Goal: Transaction & Acquisition: Download file/media

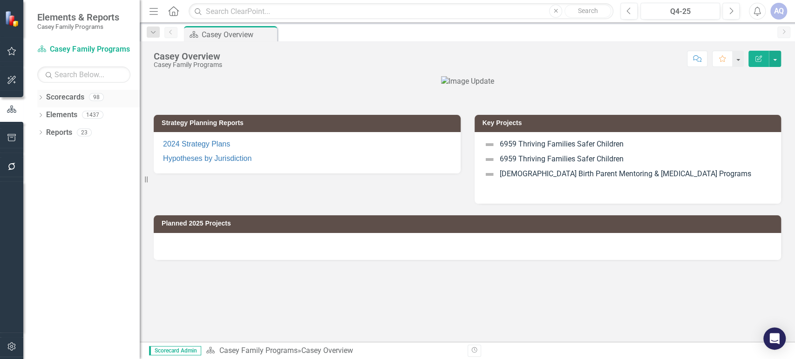
click at [42, 98] on icon "Dropdown" at bounding box center [40, 98] width 7 height 5
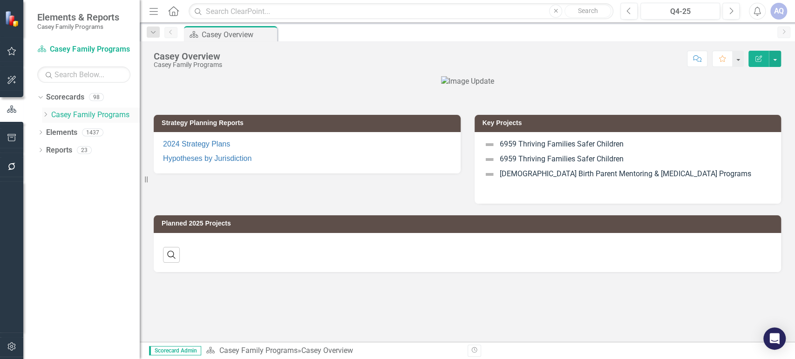
click at [47, 116] on icon "Dropdown" at bounding box center [45, 115] width 7 height 6
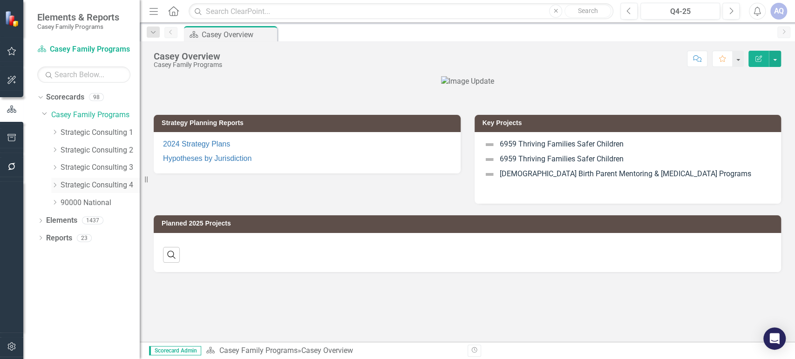
click at [56, 187] on icon "Dropdown" at bounding box center [54, 185] width 7 height 6
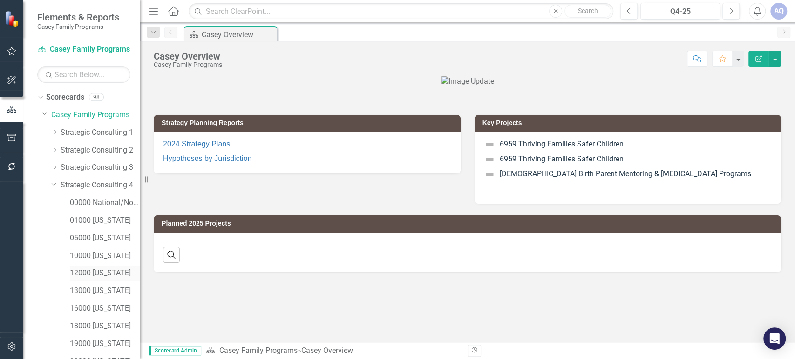
click at [93, 270] on link "12000 [US_STATE]" at bounding box center [105, 273] width 70 height 11
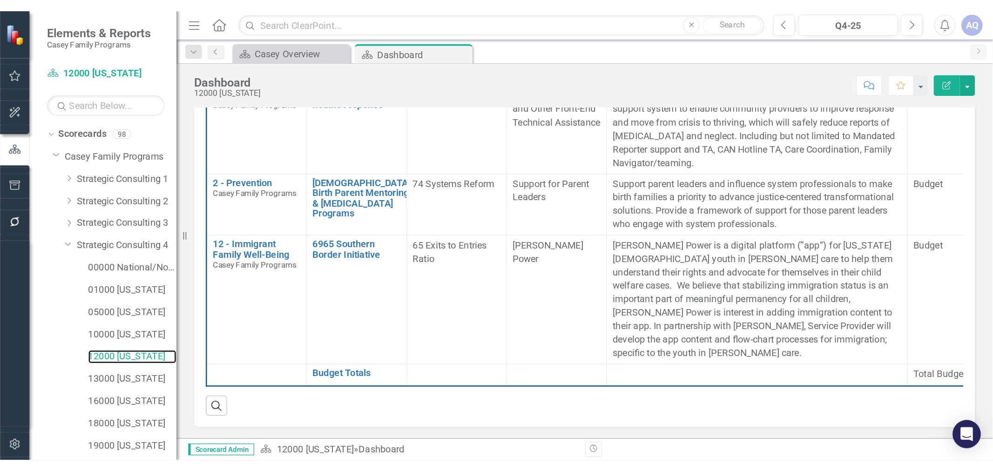
scroll to position [133, 0]
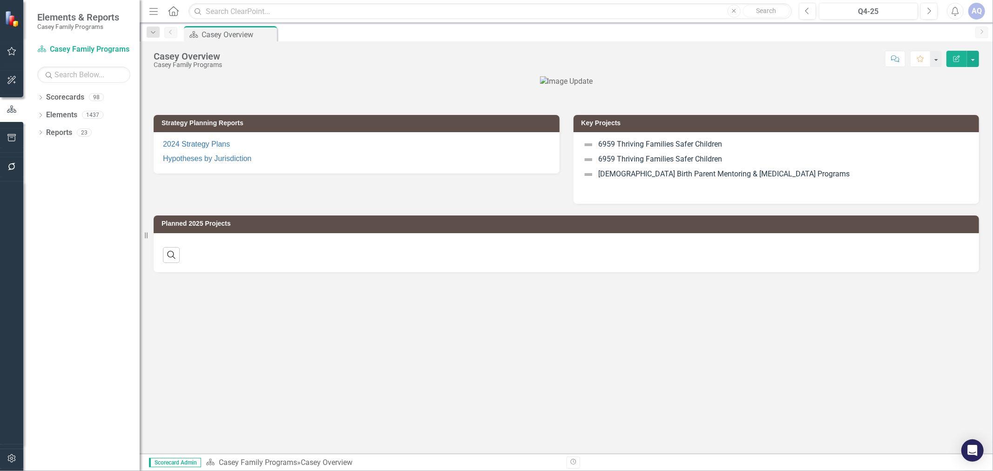
click at [285, 87] on div at bounding box center [566, 81] width 825 height 11
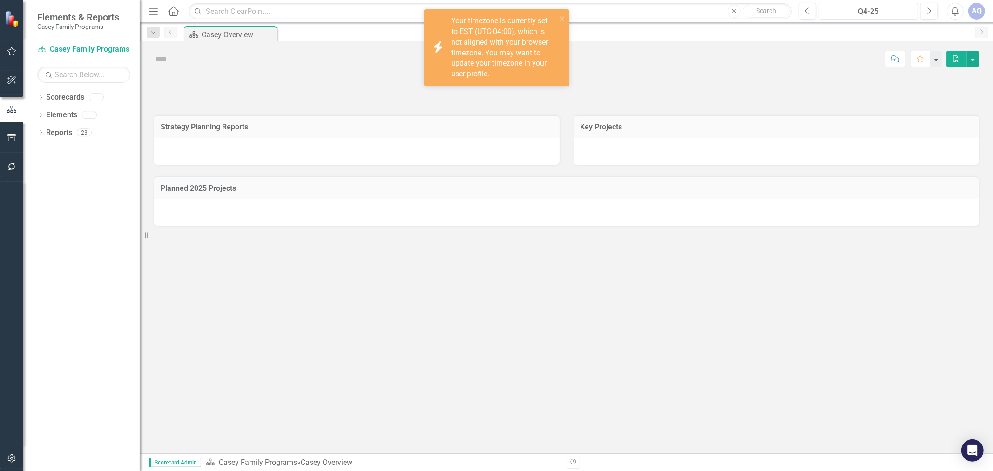
click at [885, 15] on div "Q4-25" at bounding box center [868, 11] width 93 height 11
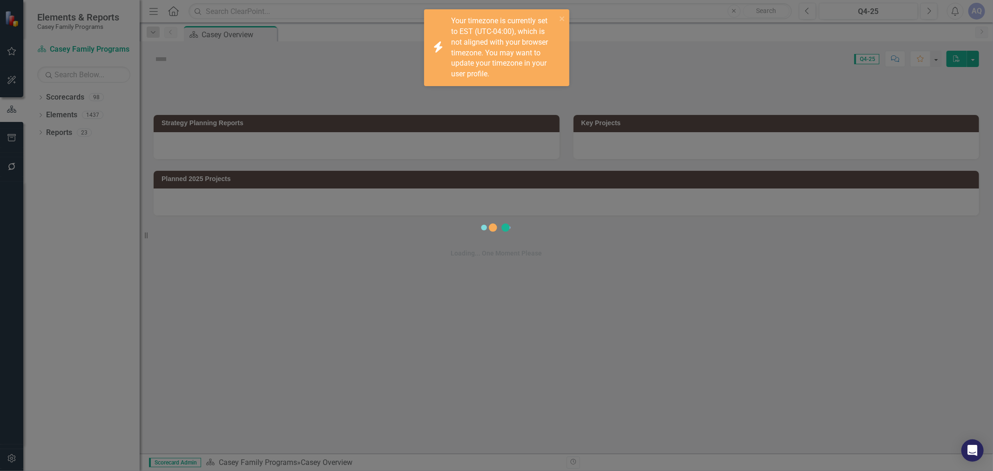
click at [890, 12] on div "Loading... One Moment Please" at bounding box center [496, 235] width 993 height 471
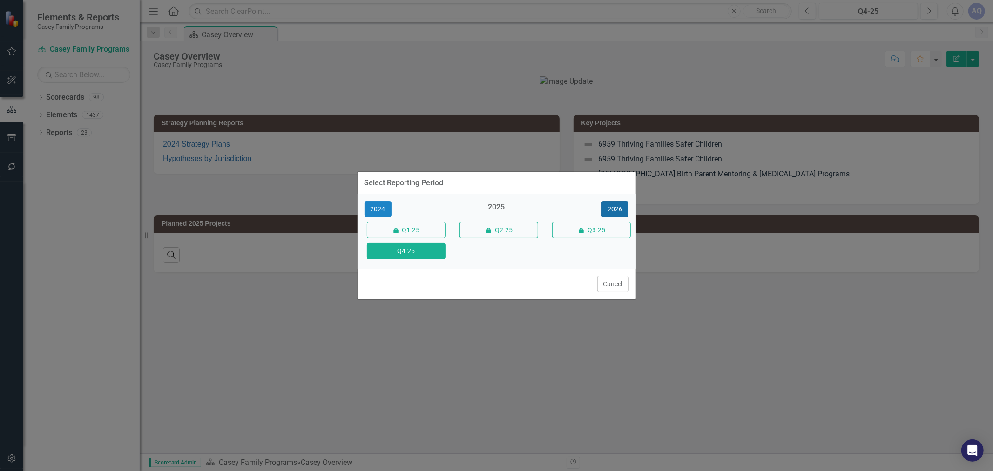
click at [615, 202] on button "2026" at bounding box center [614, 209] width 27 height 16
click at [415, 250] on button "Q4-26" at bounding box center [406, 251] width 79 height 16
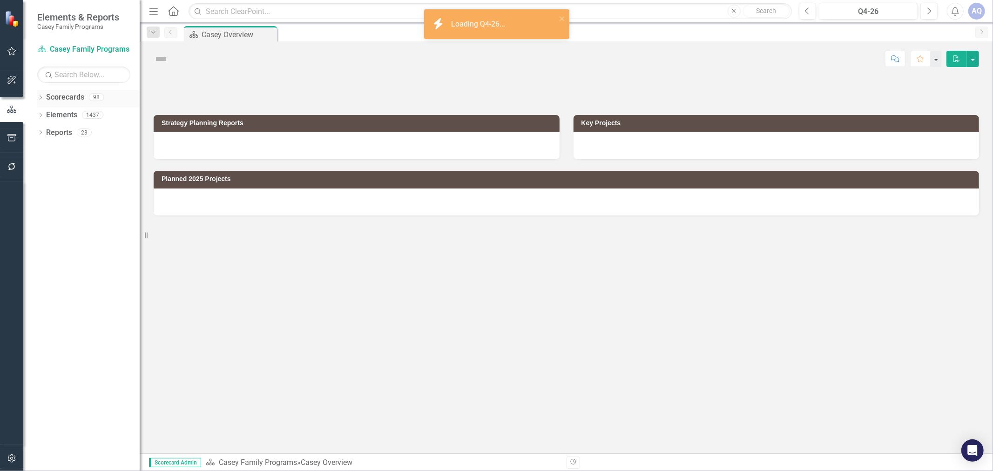
click at [41, 98] on icon "Dropdown" at bounding box center [40, 98] width 7 height 5
click at [46, 115] on icon "Dropdown" at bounding box center [45, 115] width 7 height 6
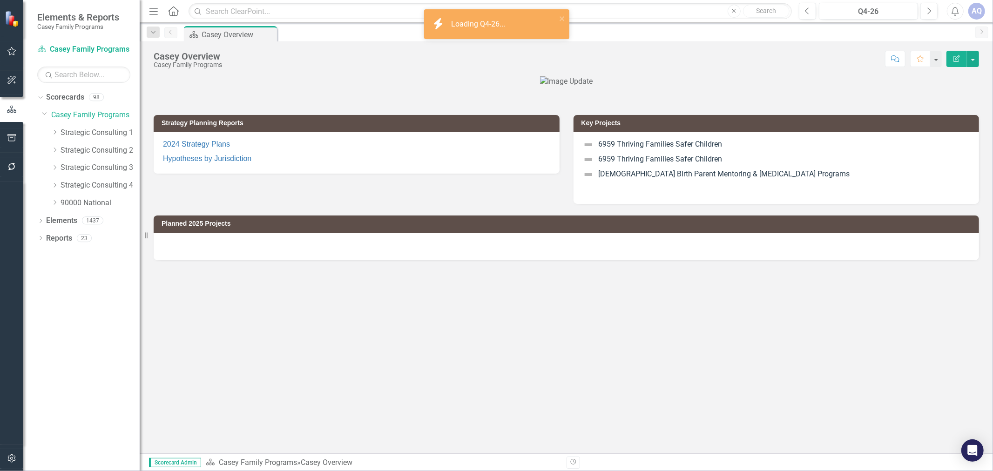
drag, startPoint x: 54, startPoint y: 185, endPoint x: 78, endPoint y: 208, distance: 32.9
click at [54, 185] on icon "Dropdown" at bounding box center [54, 185] width 7 height 6
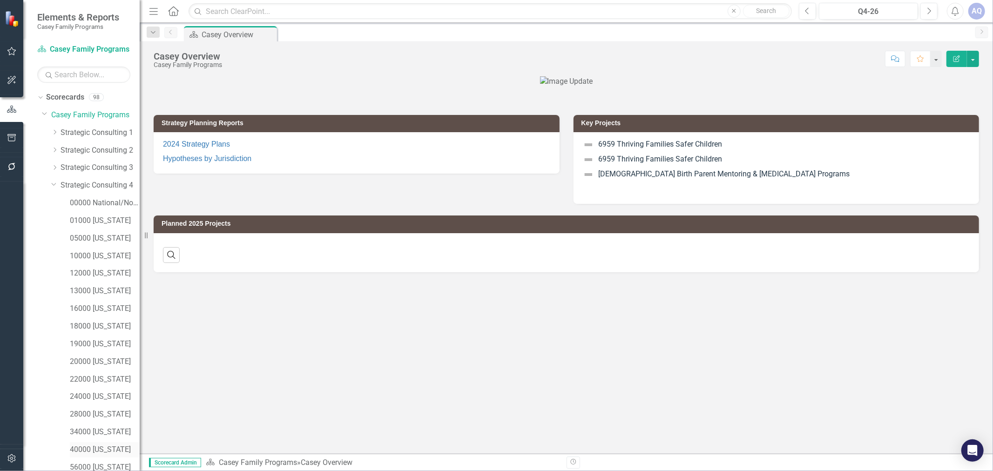
click at [117, 443] on div "40000 [US_STATE]" at bounding box center [105, 449] width 70 height 15
click at [102, 445] on link "40000 [US_STATE]" at bounding box center [105, 450] width 70 height 11
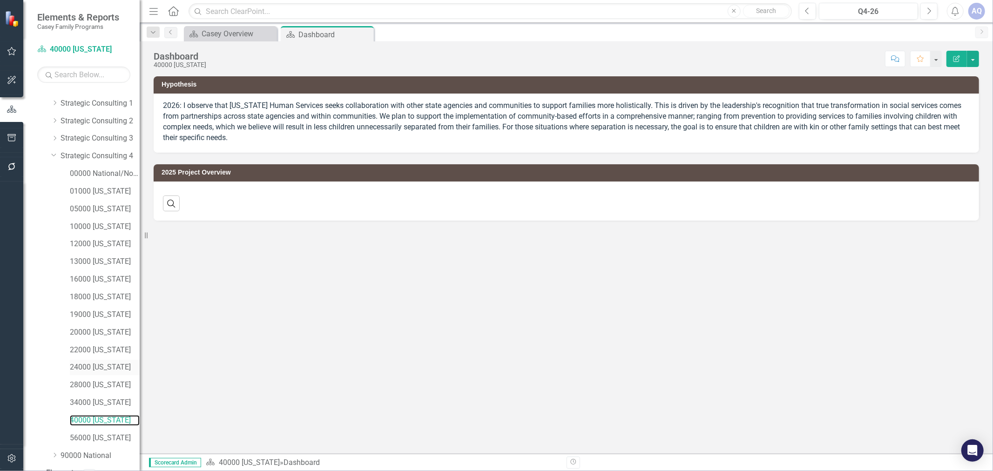
scroll to position [59, 0]
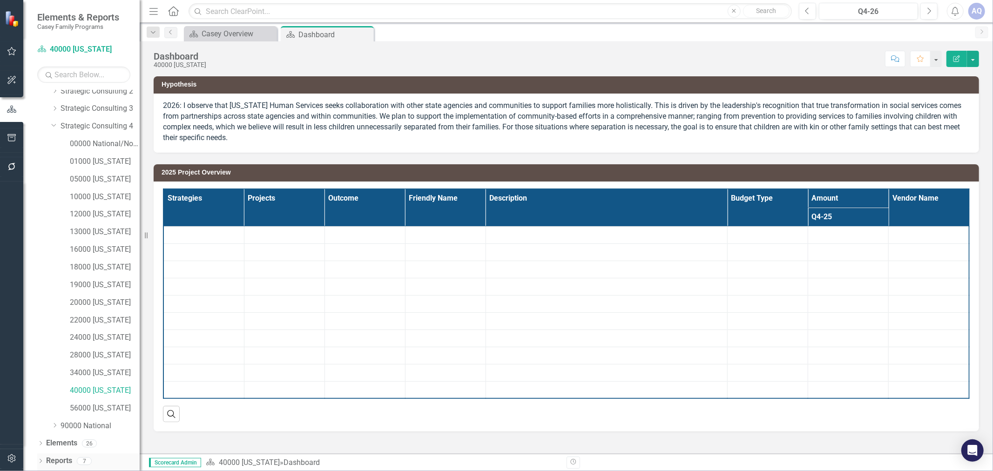
click at [39, 461] on icon "Dropdown" at bounding box center [40, 461] width 7 height 5
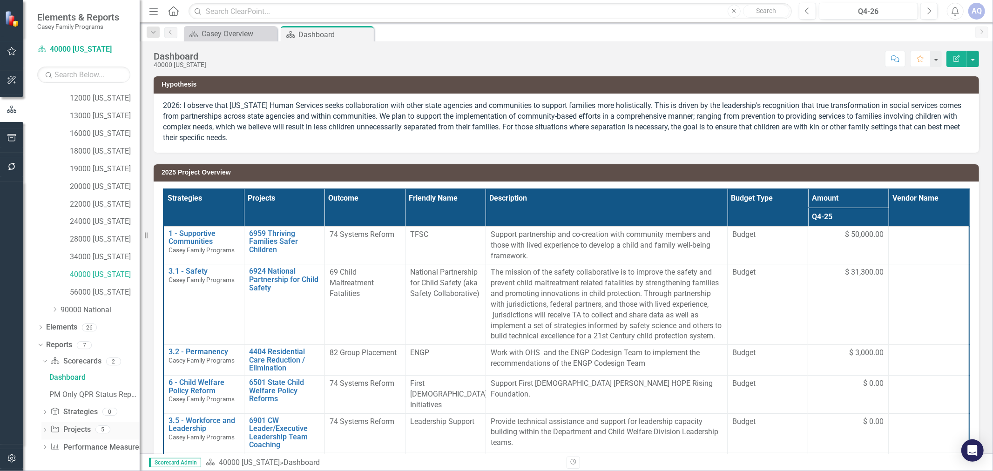
click at [46, 430] on icon "Dropdown" at bounding box center [44, 430] width 7 height 5
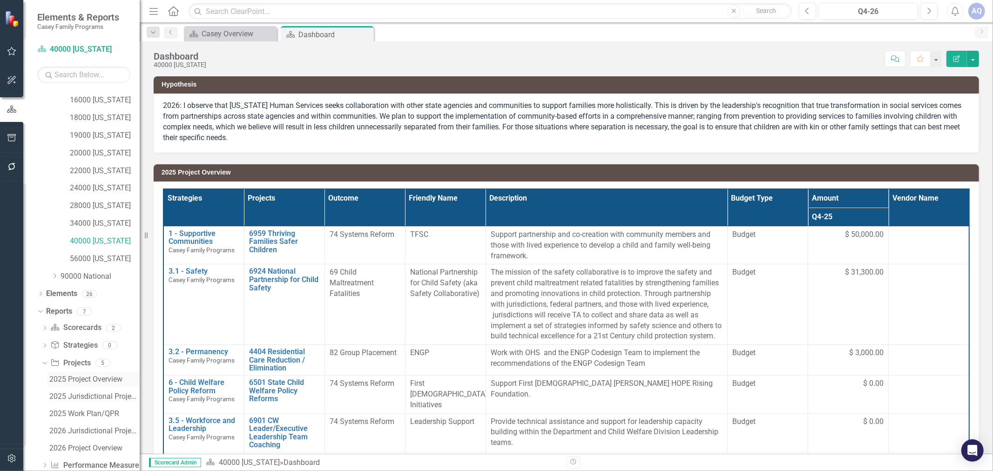
scroll to position [227, 0]
click at [70, 431] on div "2026 Project Overview" at bounding box center [94, 430] width 90 height 8
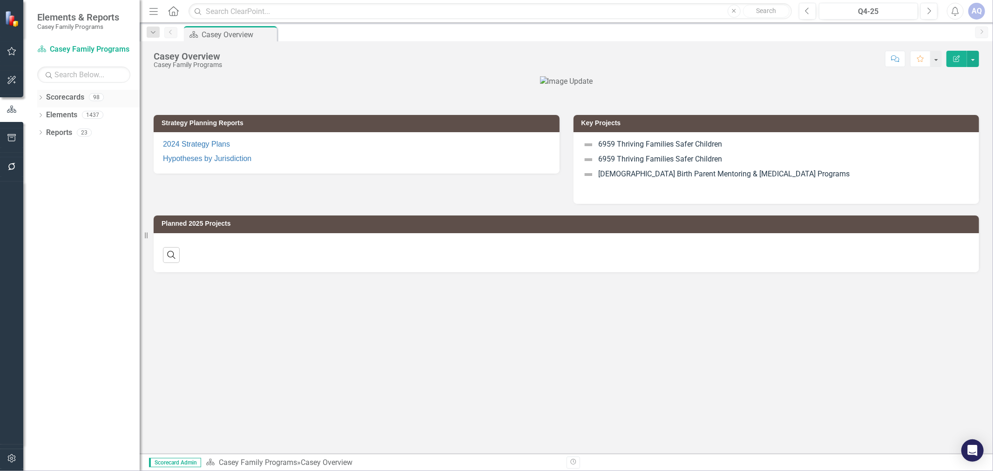
click at [41, 99] on icon "Dropdown" at bounding box center [40, 98] width 7 height 5
click at [35, 114] on icon "Dropdown" at bounding box center [31, 115] width 7 height 6
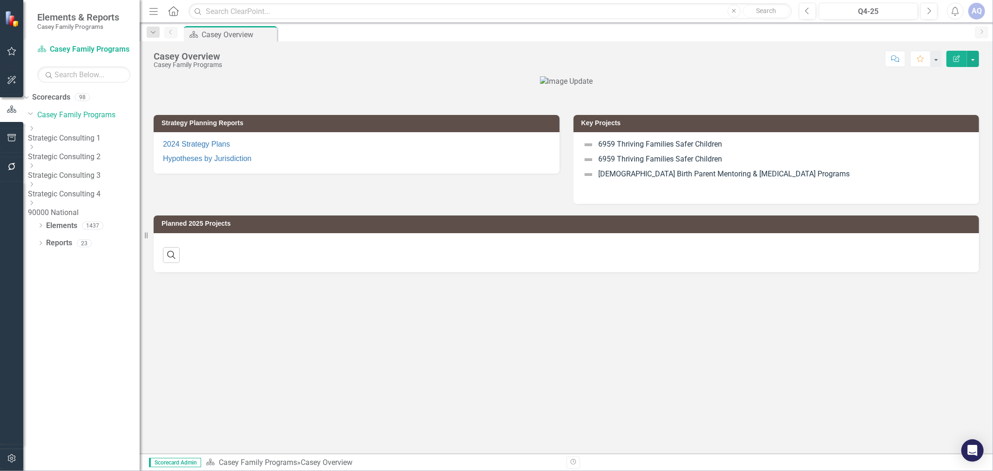
click at [54, 188] on div "Dropdown" at bounding box center [82, 185] width 109 height 8
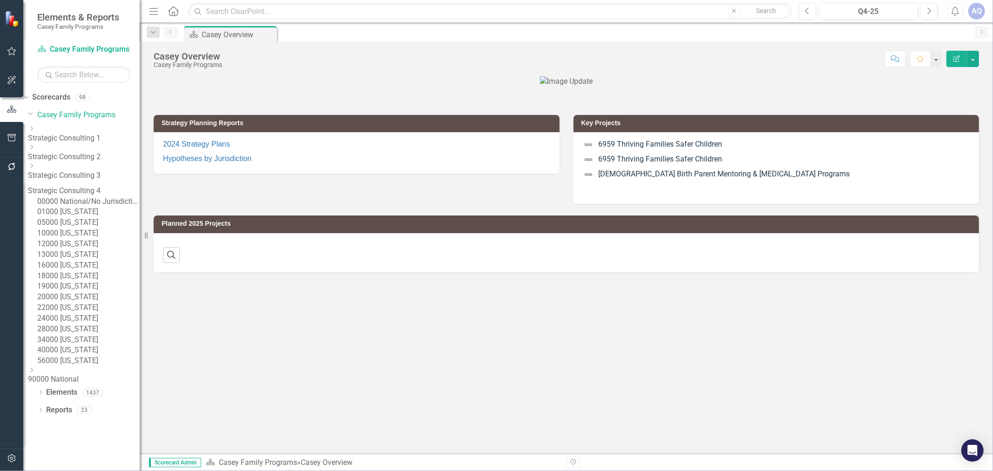
click at [90, 217] on link "01000 [US_STATE]" at bounding box center [88, 212] width 102 height 11
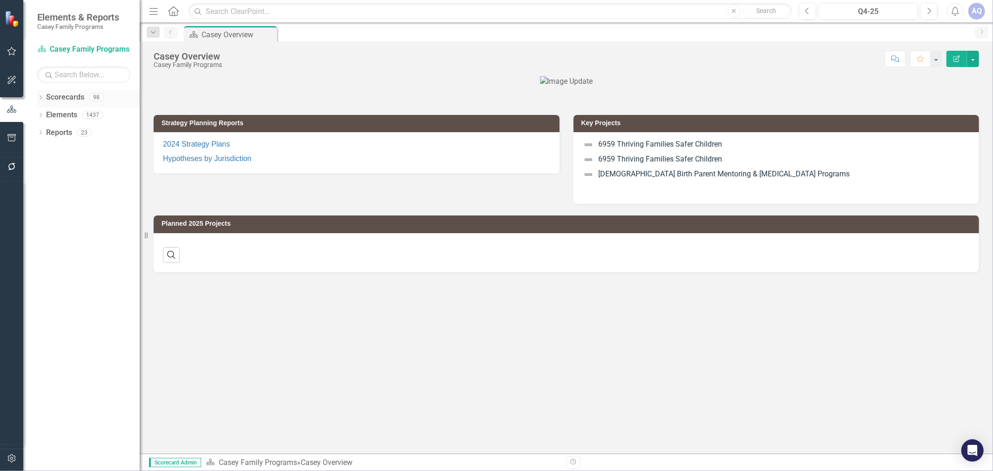
click at [40, 98] on icon "Dropdown" at bounding box center [40, 98] width 7 height 5
click at [49, 115] on div "Dropdown" at bounding box center [46, 115] width 9 height 8
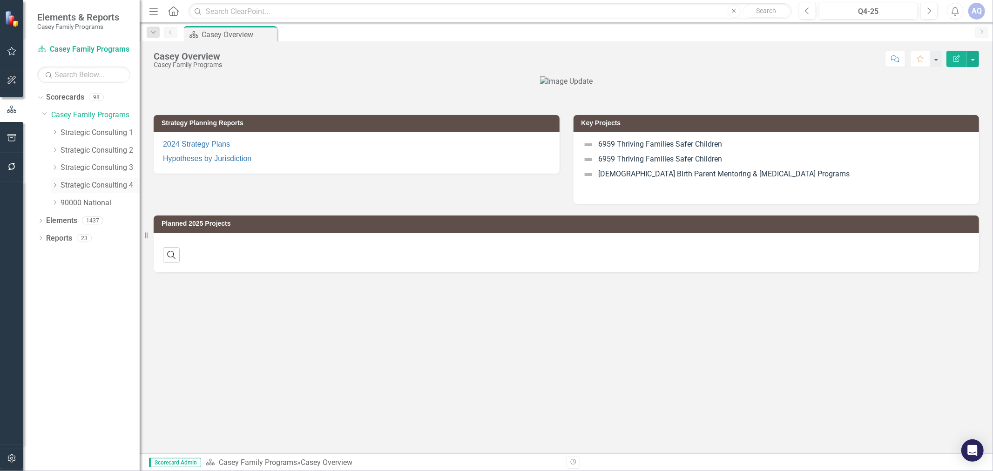
click at [54, 183] on icon "Dropdown" at bounding box center [54, 185] width 7 height 6
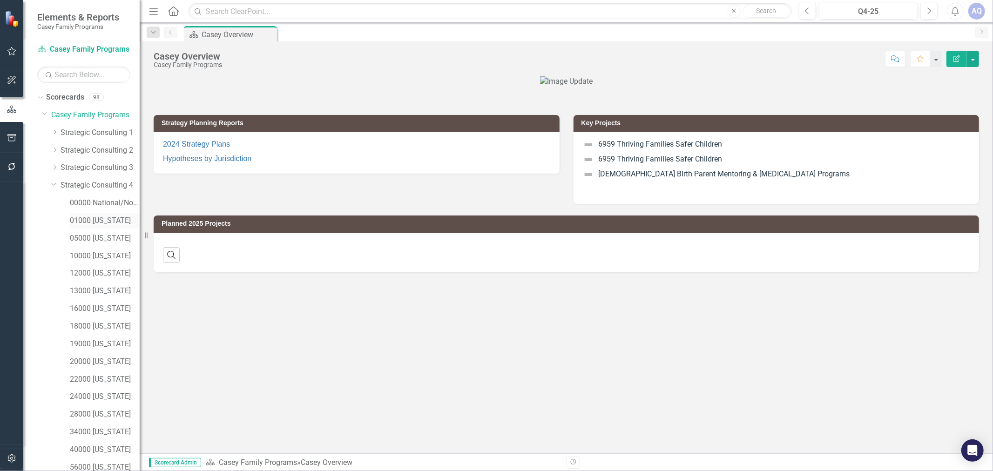
click at [100, 226] on link "01000 [US_STATE]" at bounding box center [105, 221] width 70 height 11
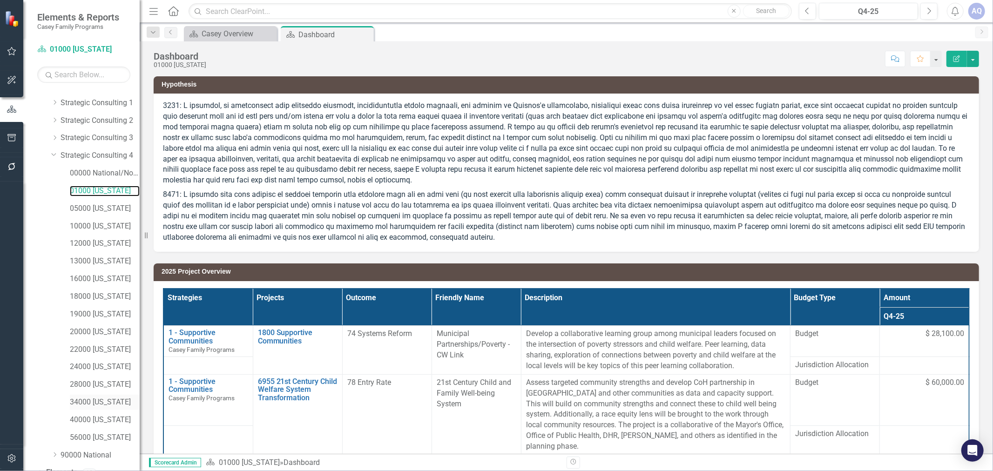
scroll to position [59, 0]
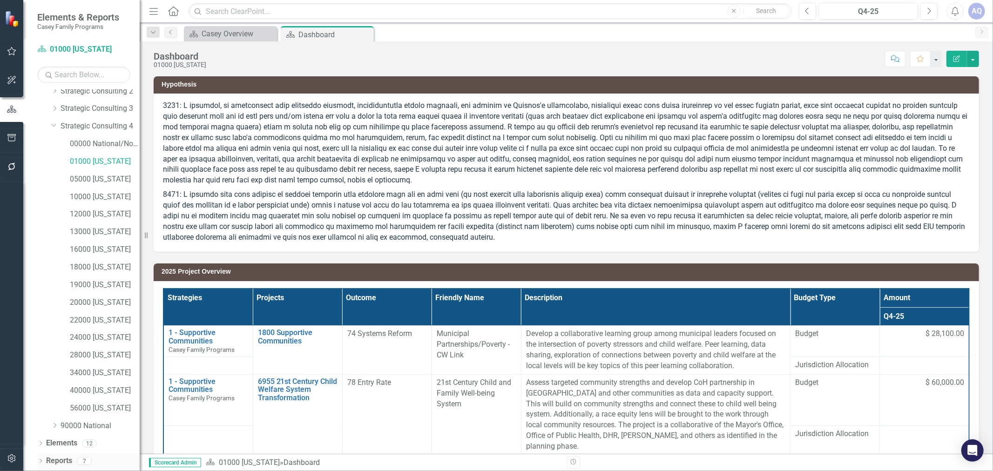
click at [40, 462] on icon "Dropdown" at bounding box center [40, 461] width 7 height 5
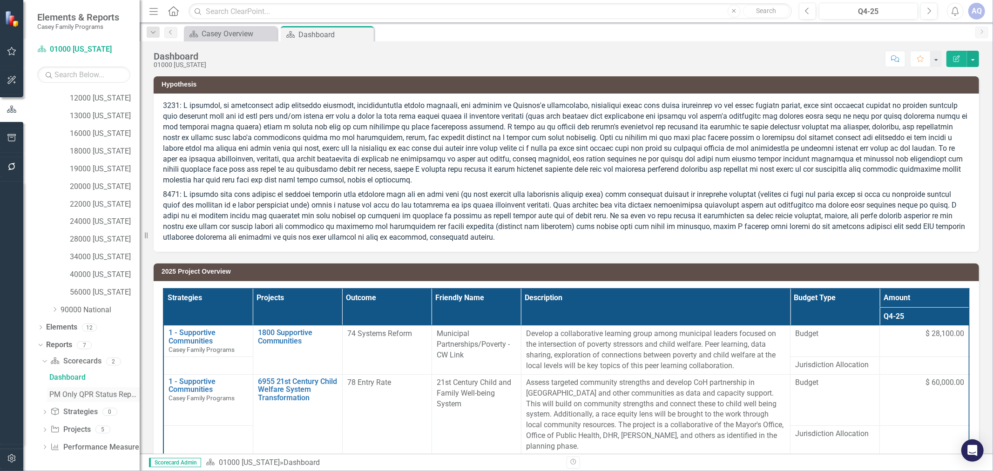
click at [63, 393] on div "PM Only QPR Status Report" at bounding box center [94, 395] width 90 height 8
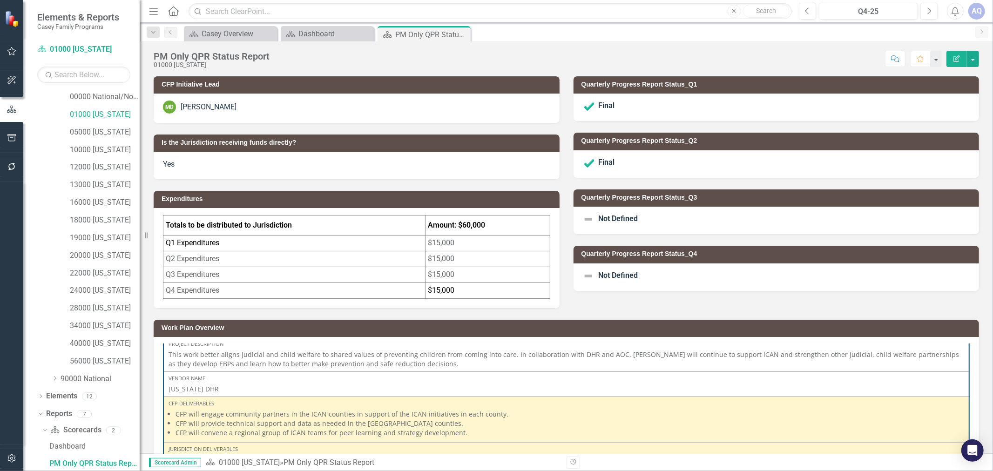
click at [674, 223] on div "Not Defined" at bounding box center [776, 220] width 406 height 27
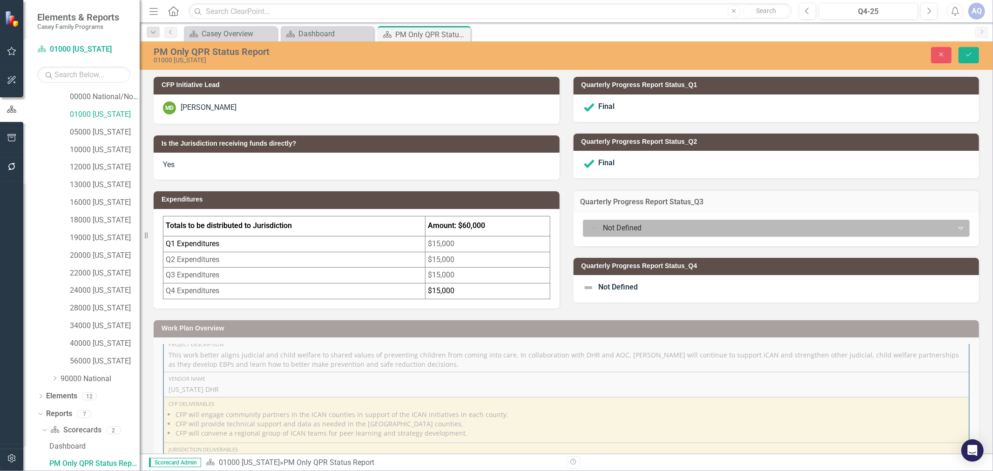
click at [618, 221] on div "Not Defined" at bounding box center [769, 228] width 368 height 16
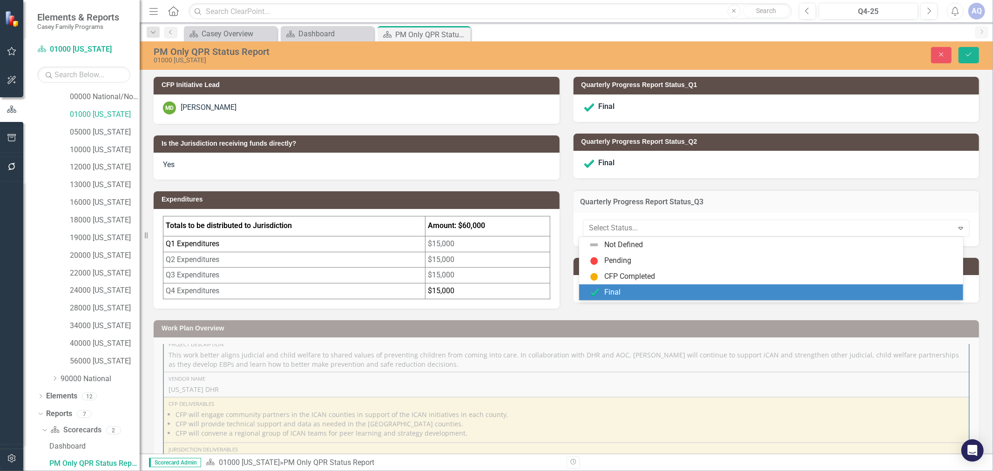
click at [622, 289] on div "Final" at bounding box center [772, 292] width 369 height 11
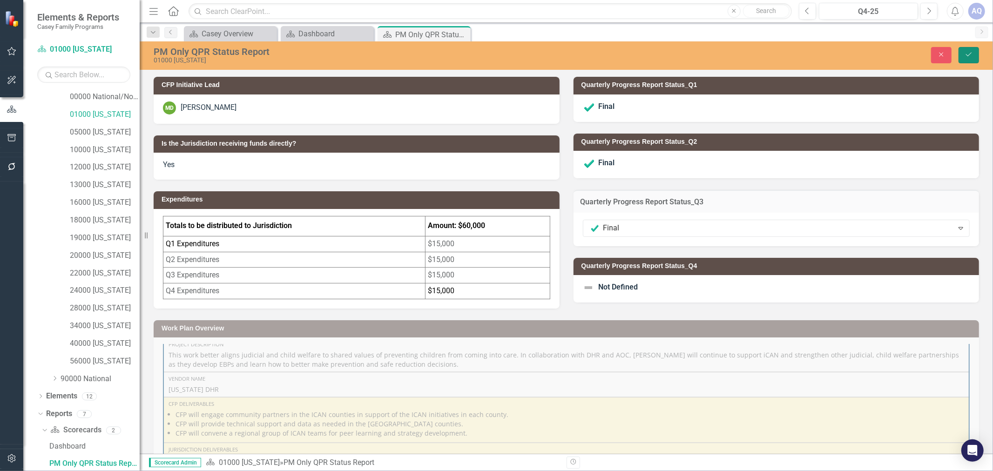
click at [974, 59] on button "Save" at bounding box center [968, 55] width 20 height 16
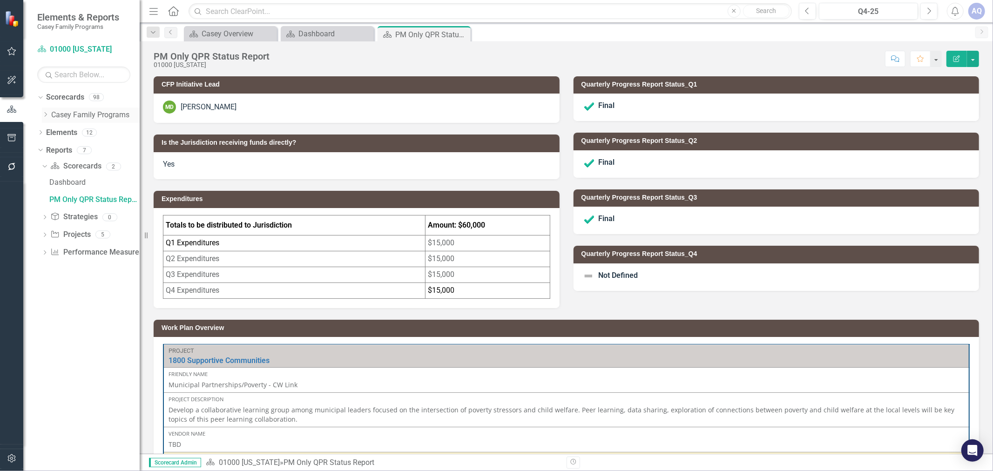
click at [46, 115] on icon at bounding box center [46, 114] width 2 height 5
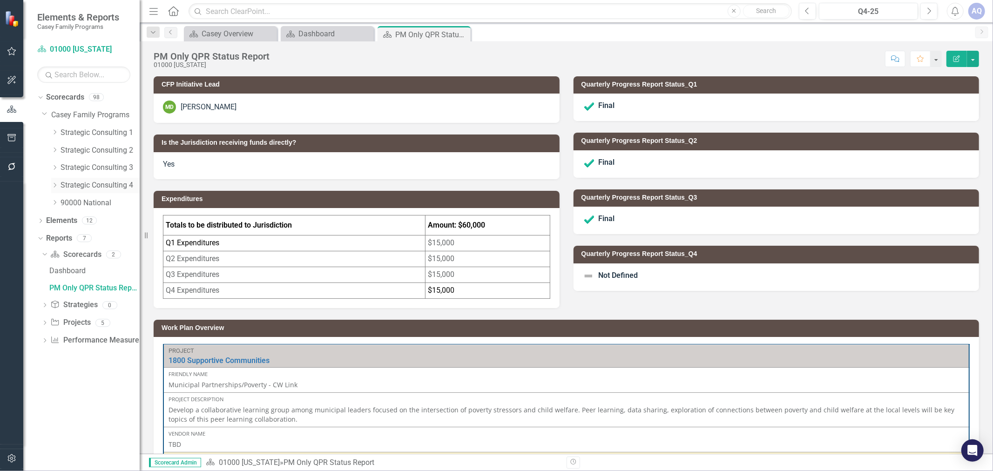
click at [52, 185] on icon "Dropdown" at bounding box center [54, 185] width 7 height 6
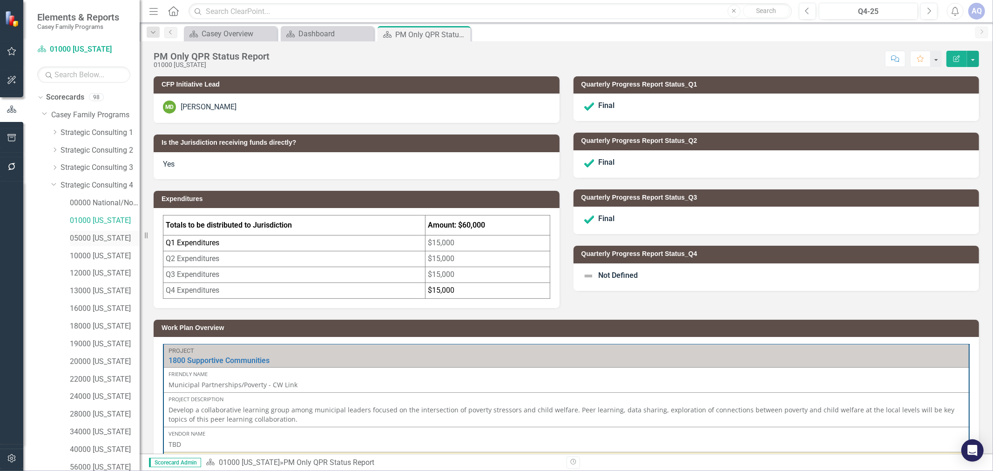
click at [71, 237] on link "05000 [US_STATE]" at bounding box center [105, 238] width 70 height 11
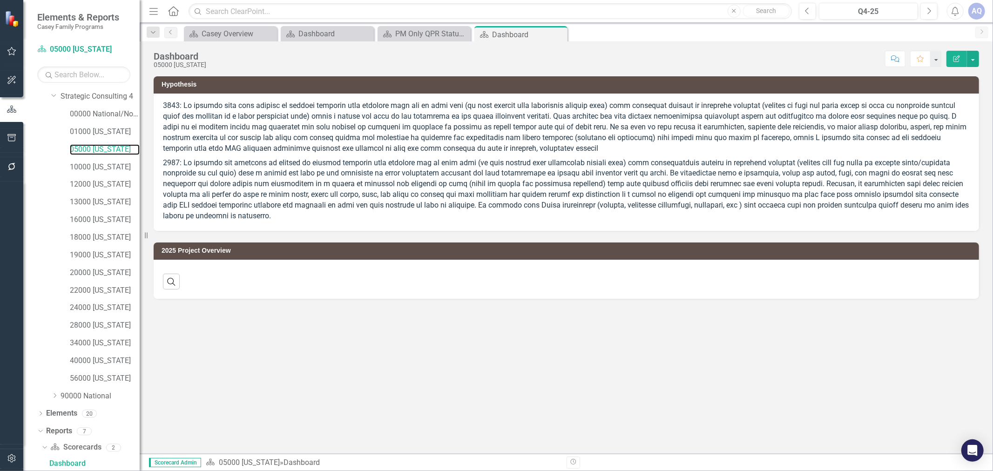
scroll to position [175, 0]
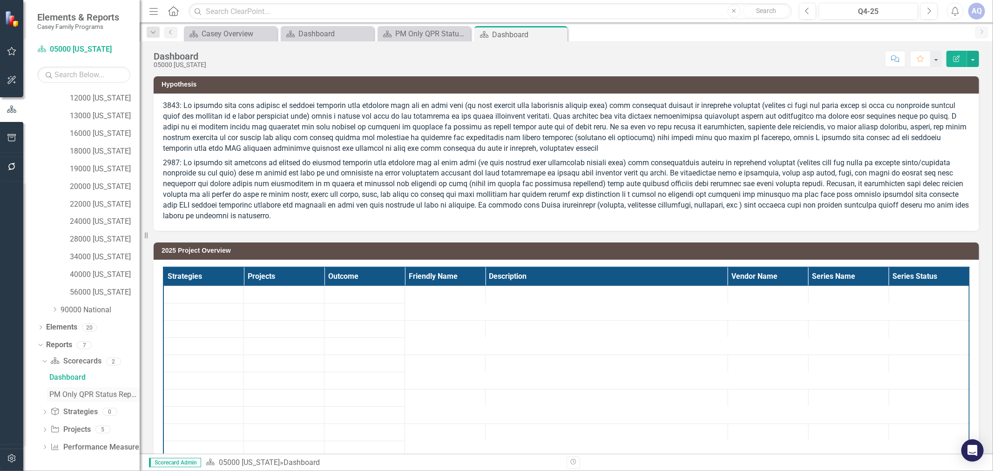
click at [60, 396] on div "PM Only QPR Status Report" at bounding box center [94, 395] width 90 height 8
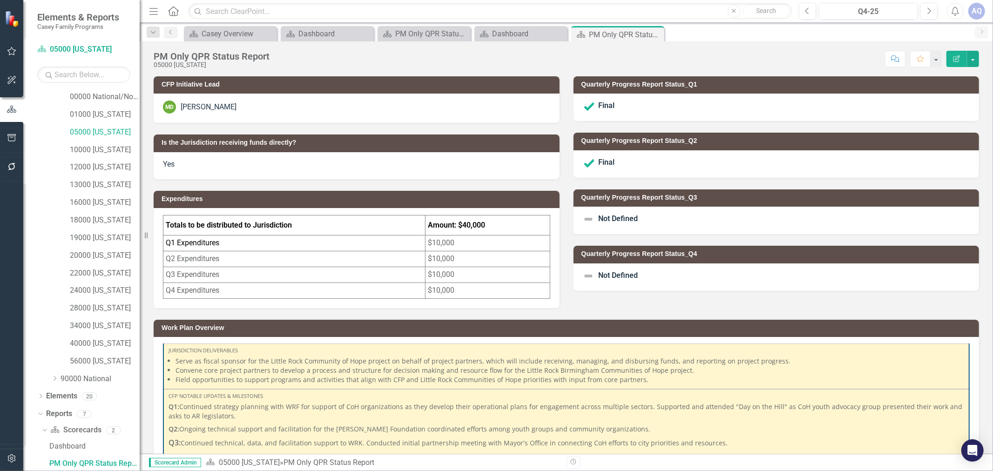
click at [678, 215] on div "Not Defined" at bounding box center [776, 220] width 406 height 27
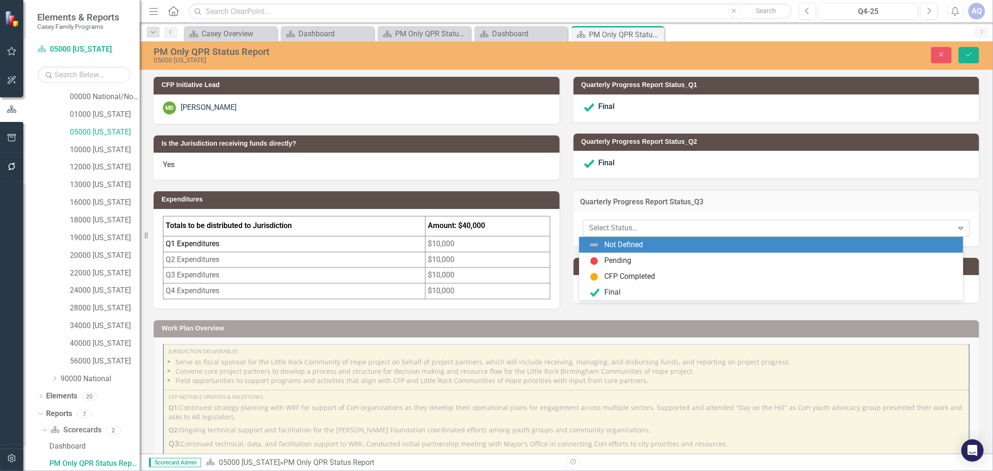
click at [659, 229] on div at bounding box center [768, 228] width 358 height 13
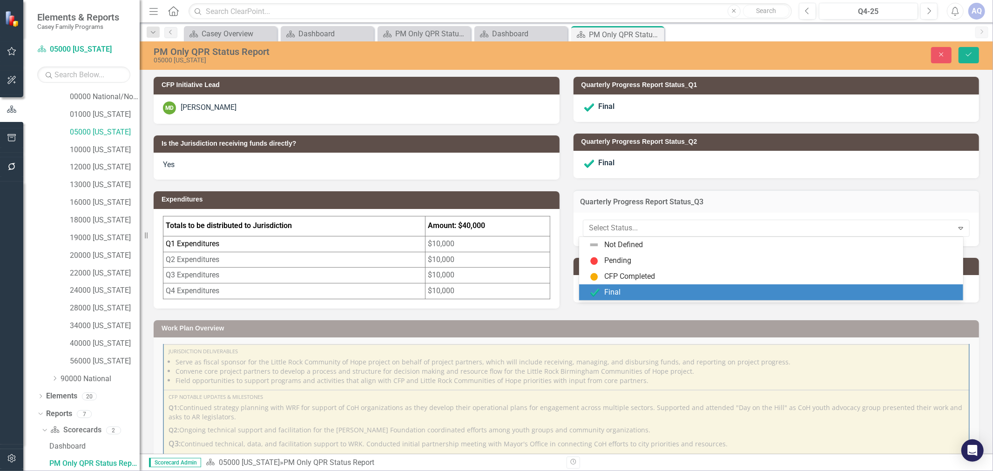
click at [629, 287] on div "Final" at bounding box center [772, 292] width 369 height 11
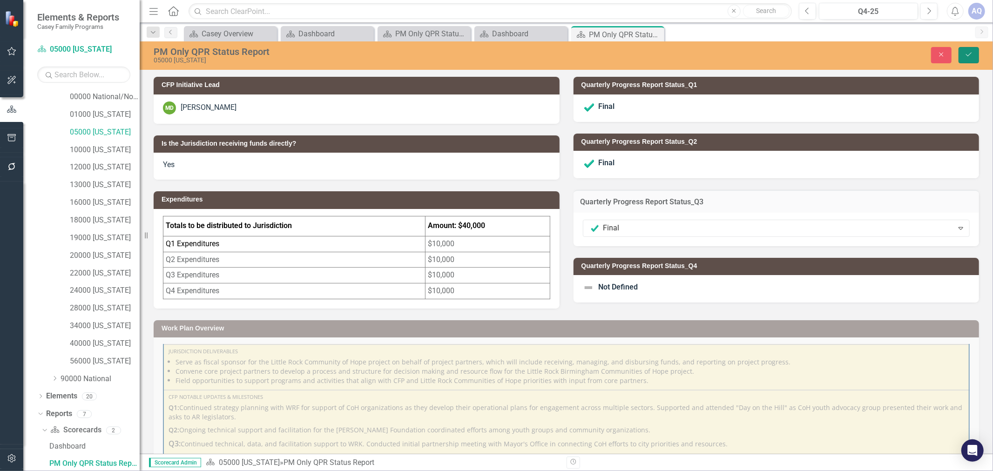
click at [974, 61] on button "Save" at bounding box center [968, 55] width 20 height 16
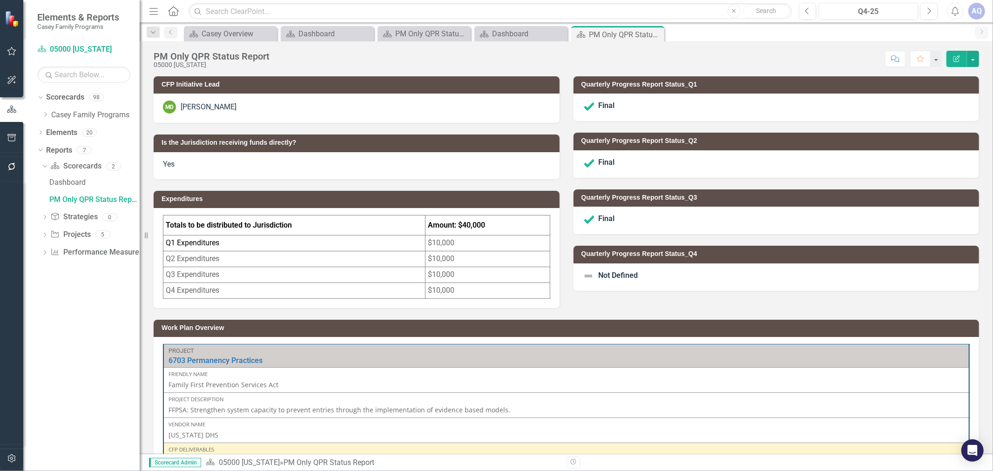
drag, startPoint x: 47, startPoint y: 118, endPoint x: 47, endPoint y: 132, distance: 13.5
click at [47, 118] on div "Dropdown" at bounding box center [45, 115] width 7 height 8
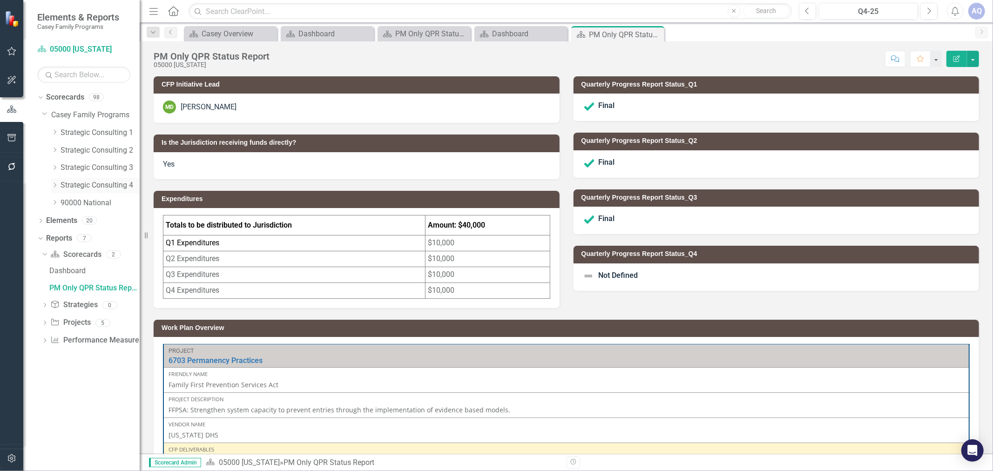
click at [54, 187] on icon at bounding box center [55, 185] width 2 height 5
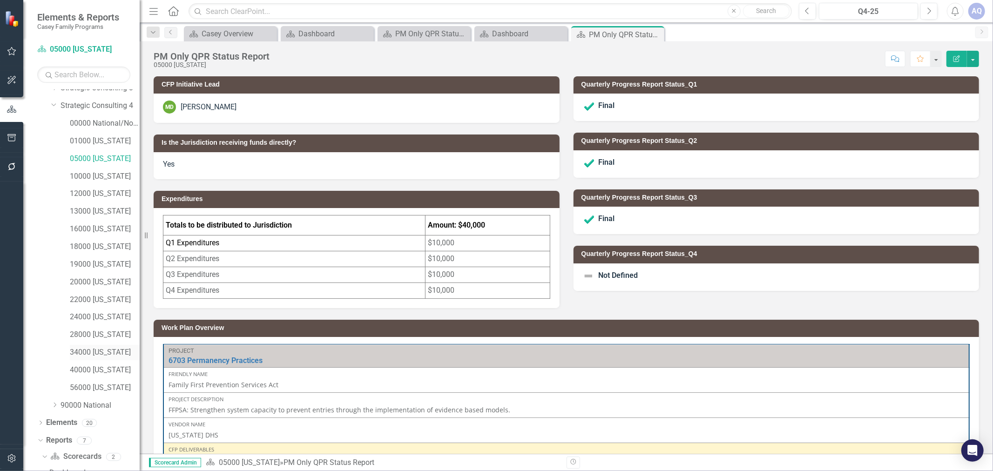
scroll to position [72, 0]
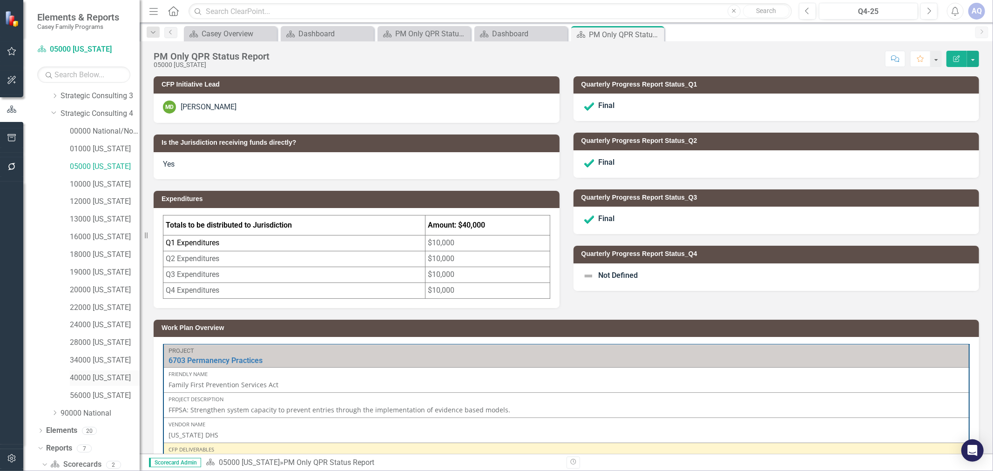
click at [115, 378] on link "40000 [US_STATE]" at bounding box center [105, 378] width 70 height 11
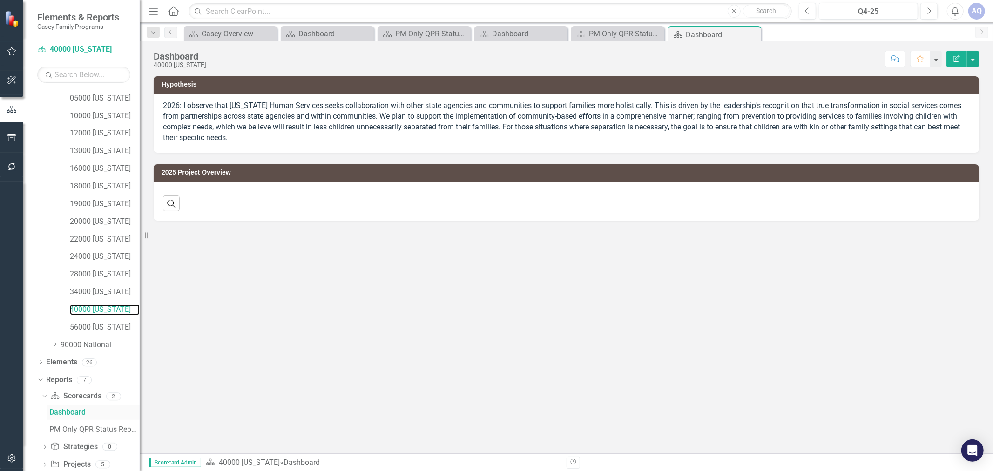
scroll to position [175, 0]
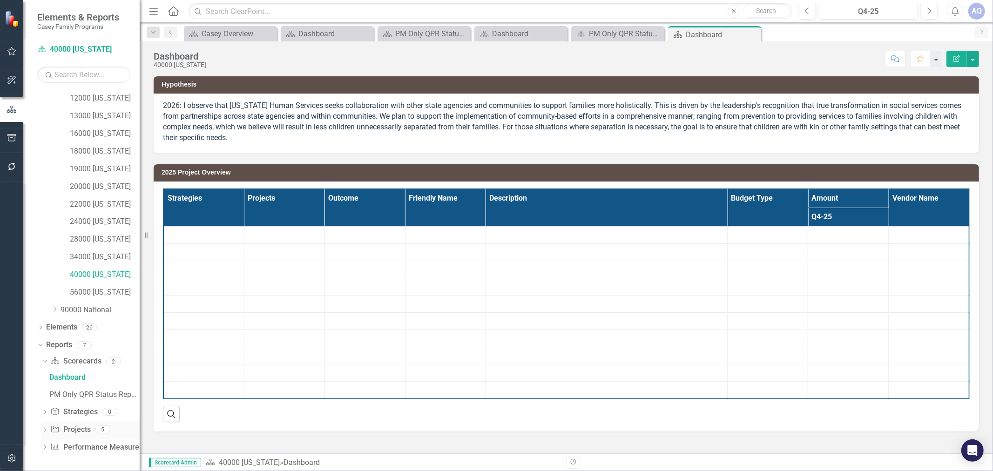
click at [45, 429] on icon at bounding box center [45, 429] width 2 height 4
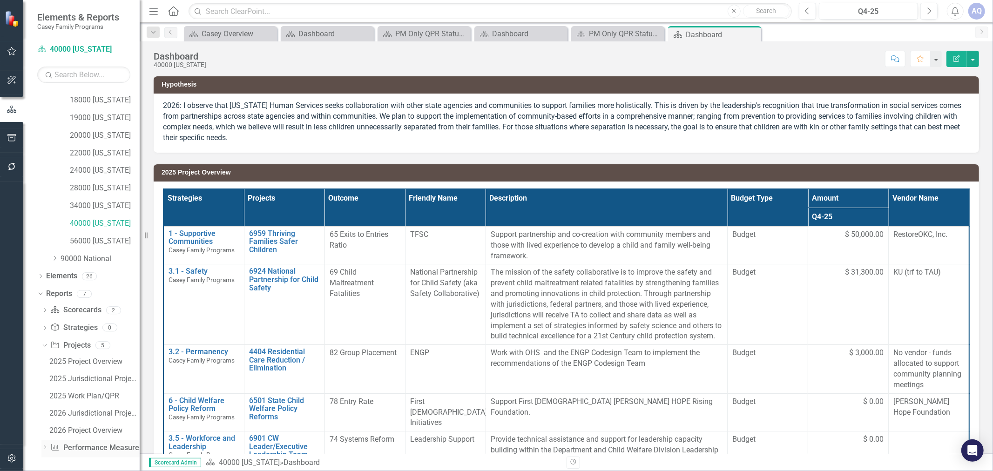
scroll to position [227, 0]
click at [80, 432] on div "2026 Project Overview" at bounding box center [94, 430] width 90 height 8
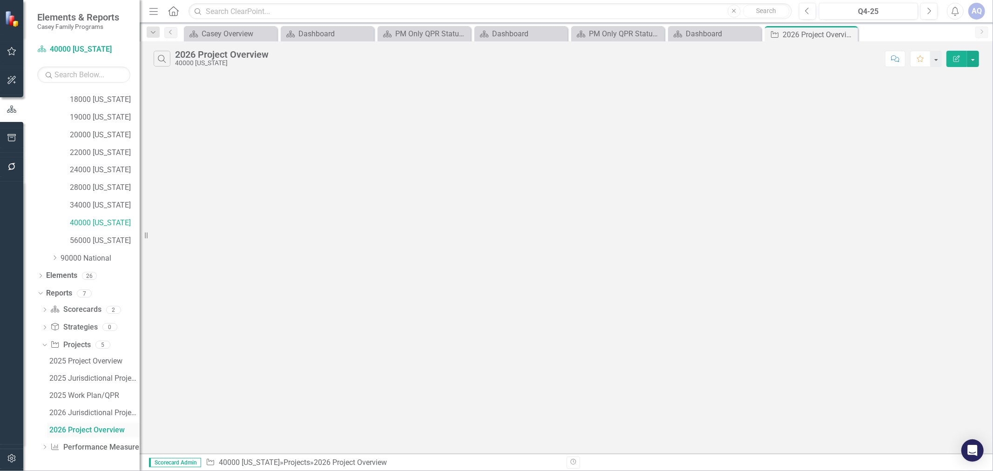
scroll to position [193, 0]
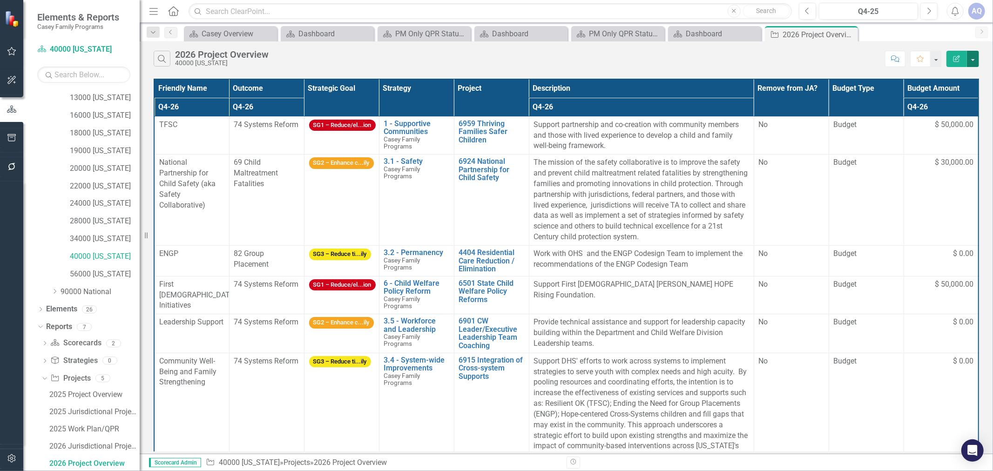
click at [973, 54] on button "button" at bounding box center [973, 59] width 12 height 16
click at [955, 108] on link "Excel Export to Excel" at bounding box center [942, 111] width 74 height 17
click at [872, 13] on div "Q4-25" at bounding box center [868, 11] width 93 height 11
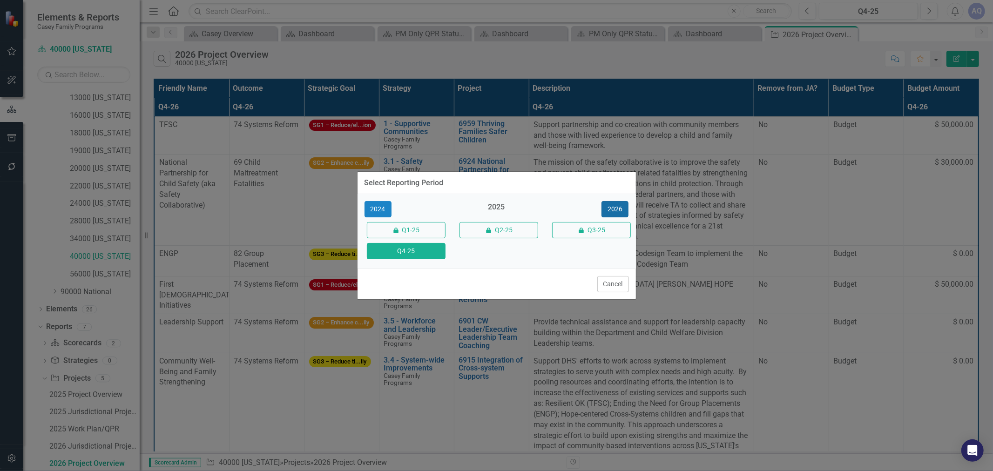
click at [616, 209] on button "2026" at bounding box center [614, 209] width 27 height 16
click at [418, 258] on button "Q4-26" at bounding box center [406, 251] width 79 height 16
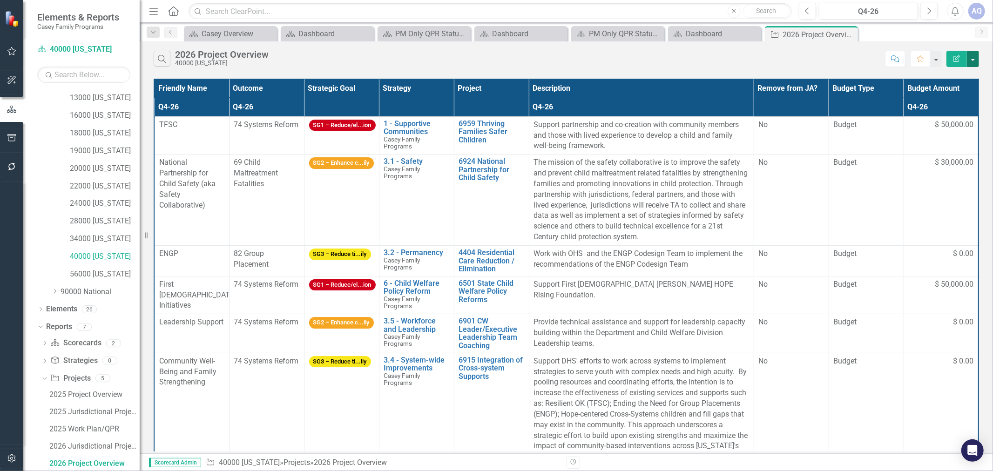
click at [971, 61] on button "button" at bounding box center [973, 59] width 12 height 16
click at [956, 110] on link "Excel Export to Excel" at bounding box center [942, 111] width 74 height 17
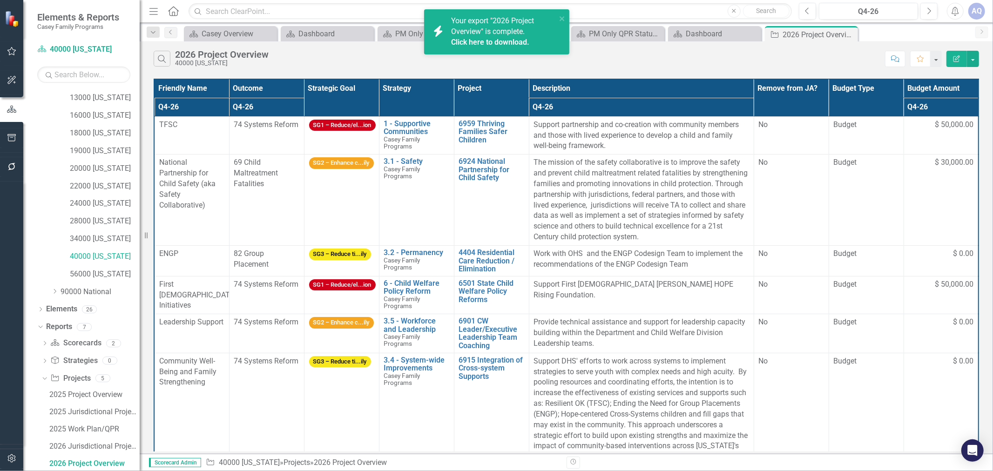
click at [501, 40] on link "Click here to download." at bounding box center [490, 42] width 78 height 9
click at [811, 61] on div "Search 2026 Project Overview 40000 [US_STATE]" at bounding box center [517, 59] width 727 height 16
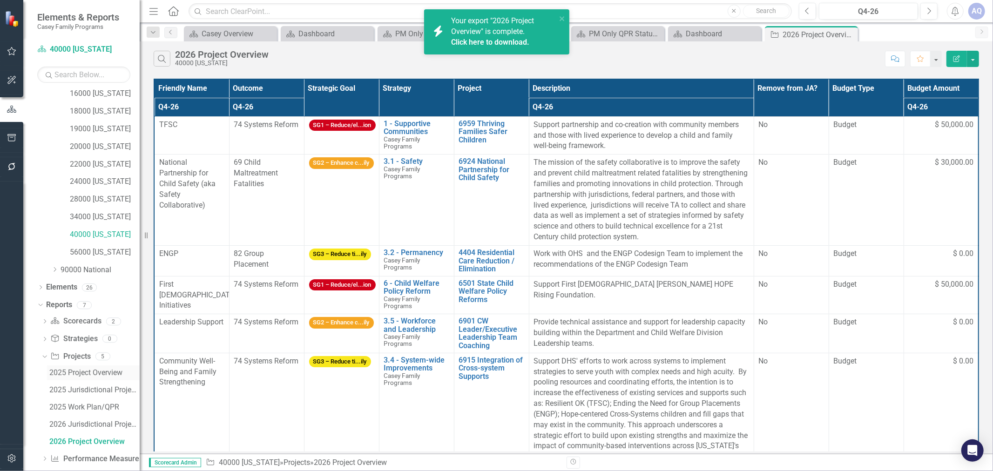
scroll to position [227, 0]
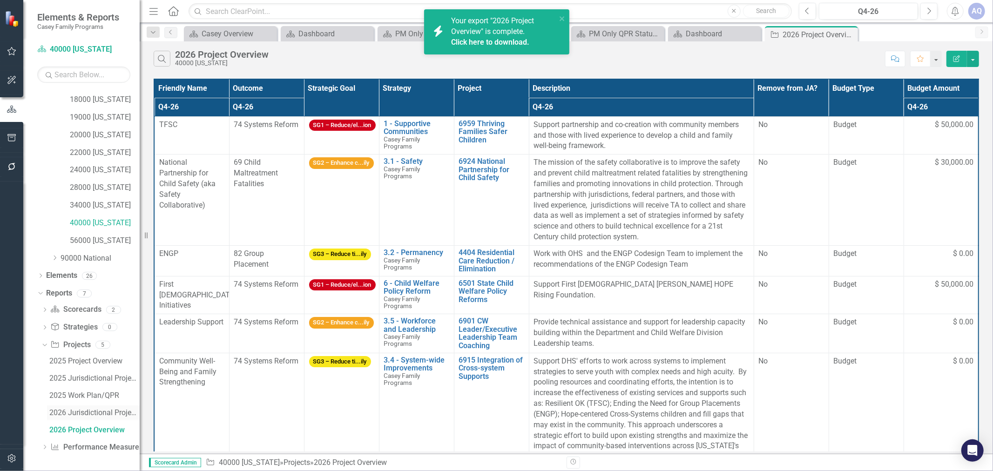
click at [99, 414] on div "2026 Jurisdictional Projects Assessment" at bounding box center [94, 413] width 90 height 8
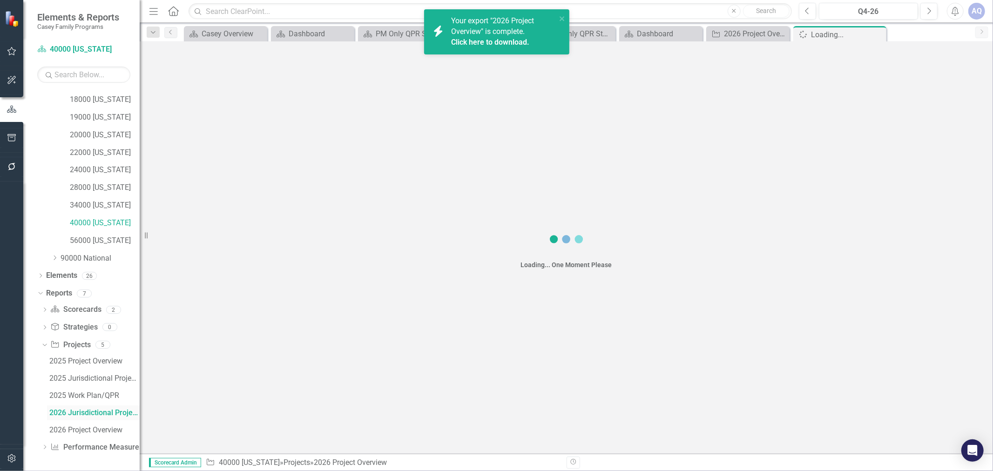
scroll to position [175, 0]
